Goal: Information Seeking & Learning: Learn about a topic

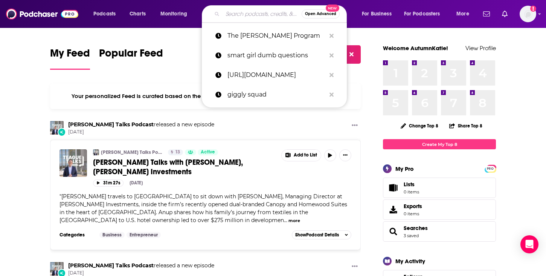
click at [253, 14] on input "Search podcasts, credits, & more..." at bounding box center [261, 14] width 79 height 12
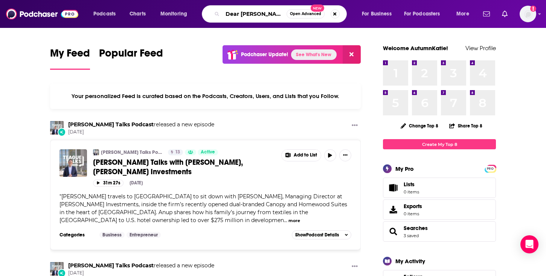
type input "Dear [PERSON_NAME]"
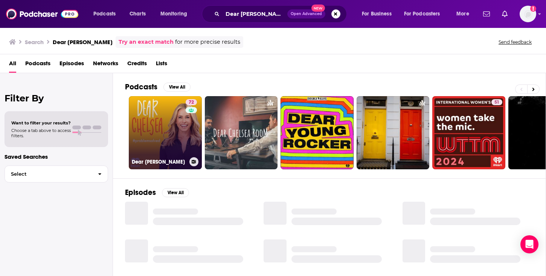
click at [179, 137] on link "72 Dear [PERSON_NAME]" at bounding box center [165, 132] width 73 height 73
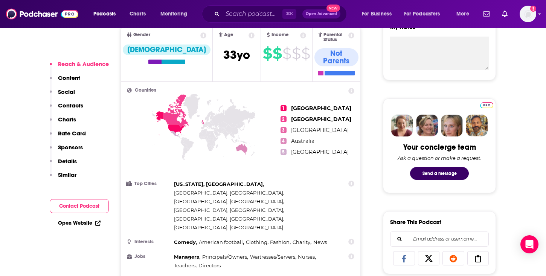
scroll to position [289, 0]
click at [73, 81] on p "Content" at bounding box center [69, 77] width 22 height 7
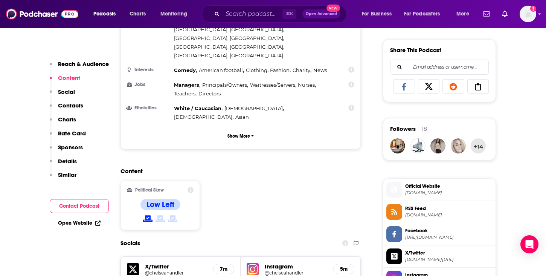
scroll to position [471, 0]
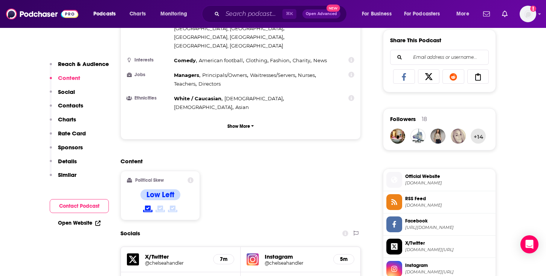
click at [70, 93] on p "Social" at bounding box center [66, 91] width 17 height 7
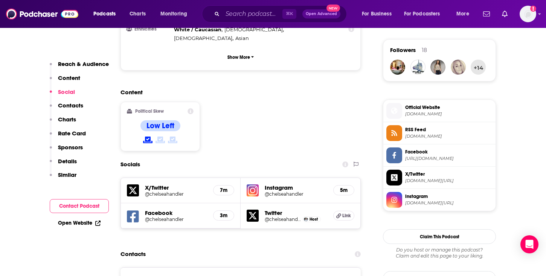
click at [69, 104] on p "Contacts" at bounding box center [70, 105] width 25 height 7
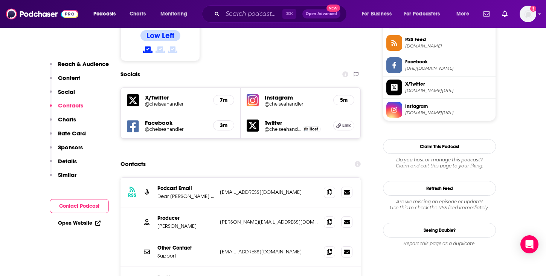
click at [67, 120] on p "Charts" at bounding box center [67, 119] width 18 height 7
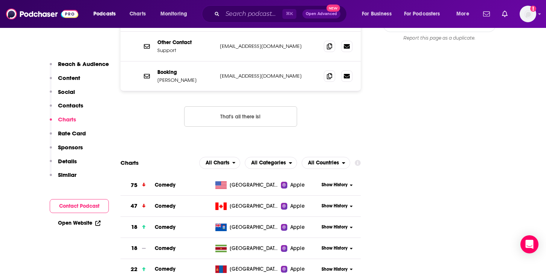
click at [66, 132] on p "Rate Card" at bounding box center [72, 132] width 28 height 7
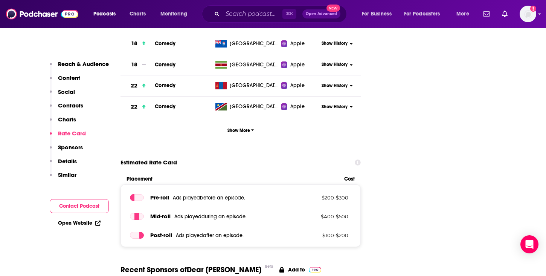
click at [66, 146] on p "Sponsors" at bounding box center [70, 146] width 25 height 7
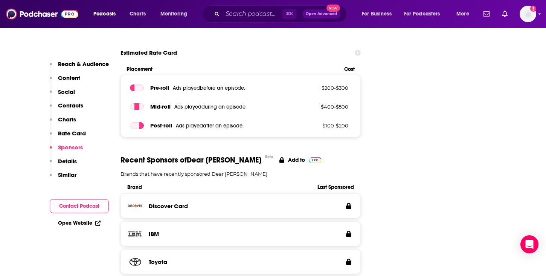
click at [66, 158] on p "Details" at bounding box center [67, 160] width 19 height 7
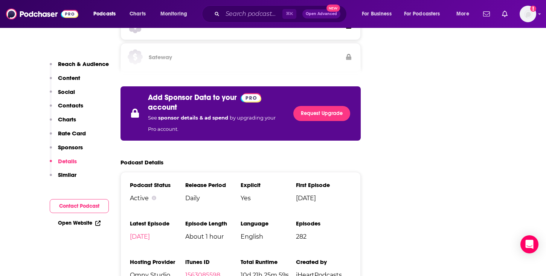
scroll to position [1395, 0]
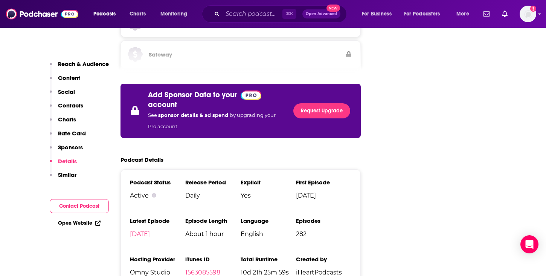
click at [66, 173] on p "Similar" at bounding box center [67, 174] width 18 height 7
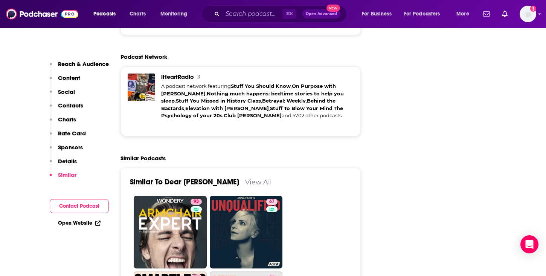
click at [74, 76] on p "Content" at bounding box center [69, 77] width 22 height 7
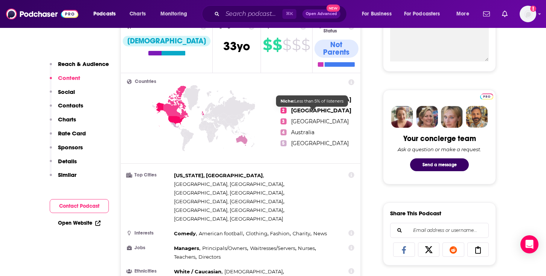
scroll to position [298, 0]
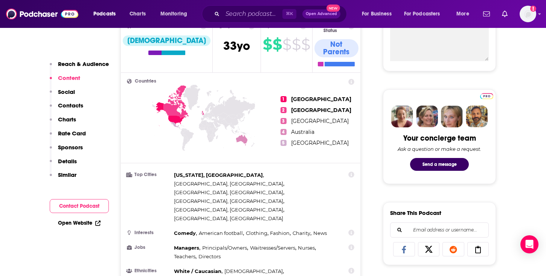
drag, startPoint x: 544, startPoint y: 115, endPoint x: 506, endPoint y: 121, distance: 38.9
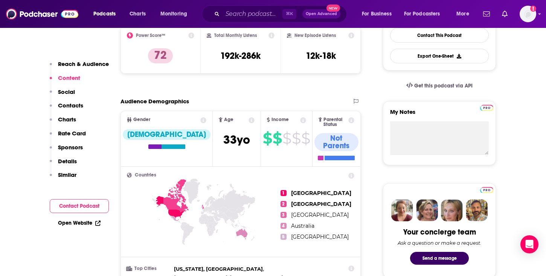
scroll to position [202, 0]
